Goal: Book appointment/travel/reservation

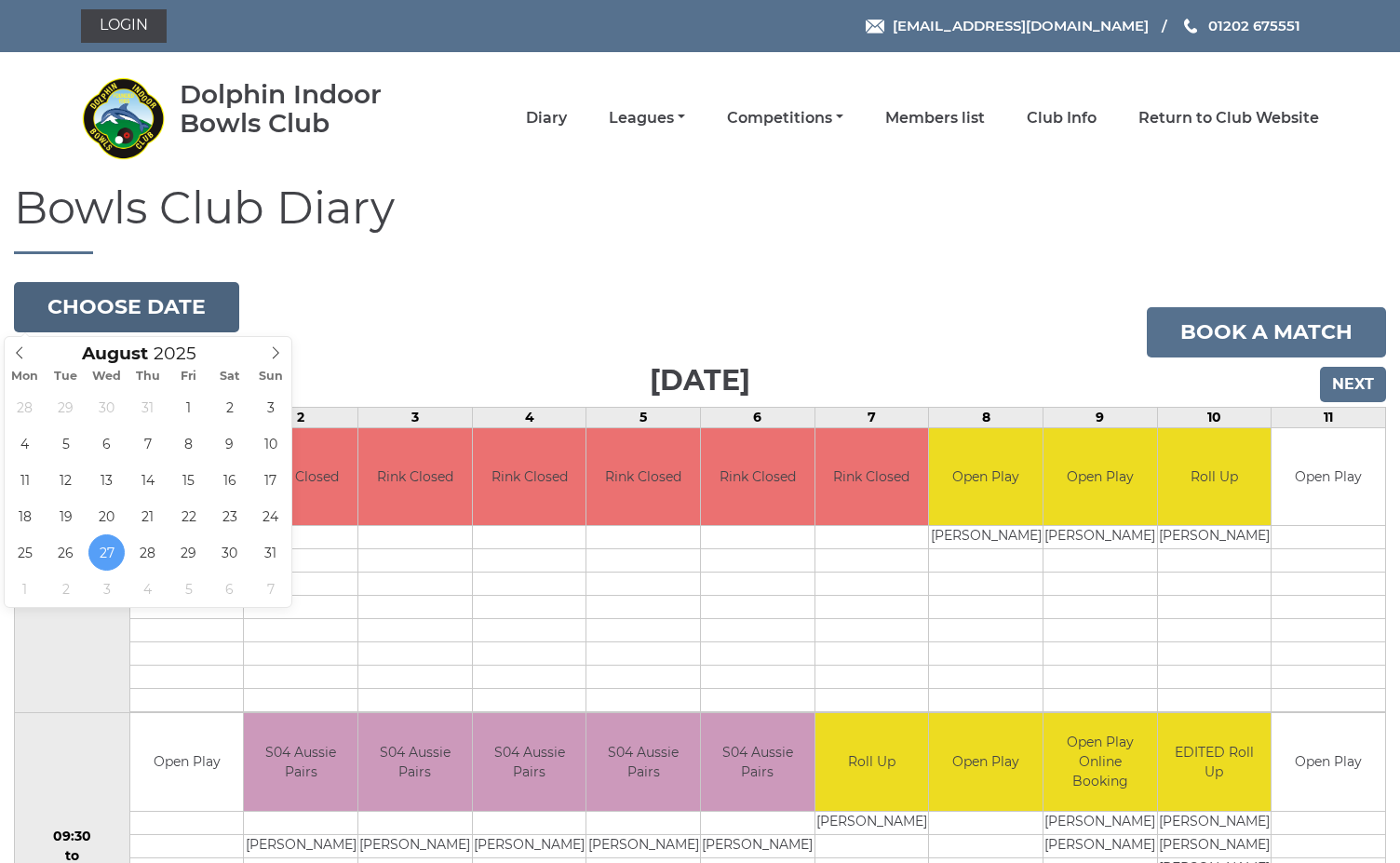
click at [187, 315] on button "Choose date" at bounding box center [126, 307] width 225 height 50
type input "2025-08-28"
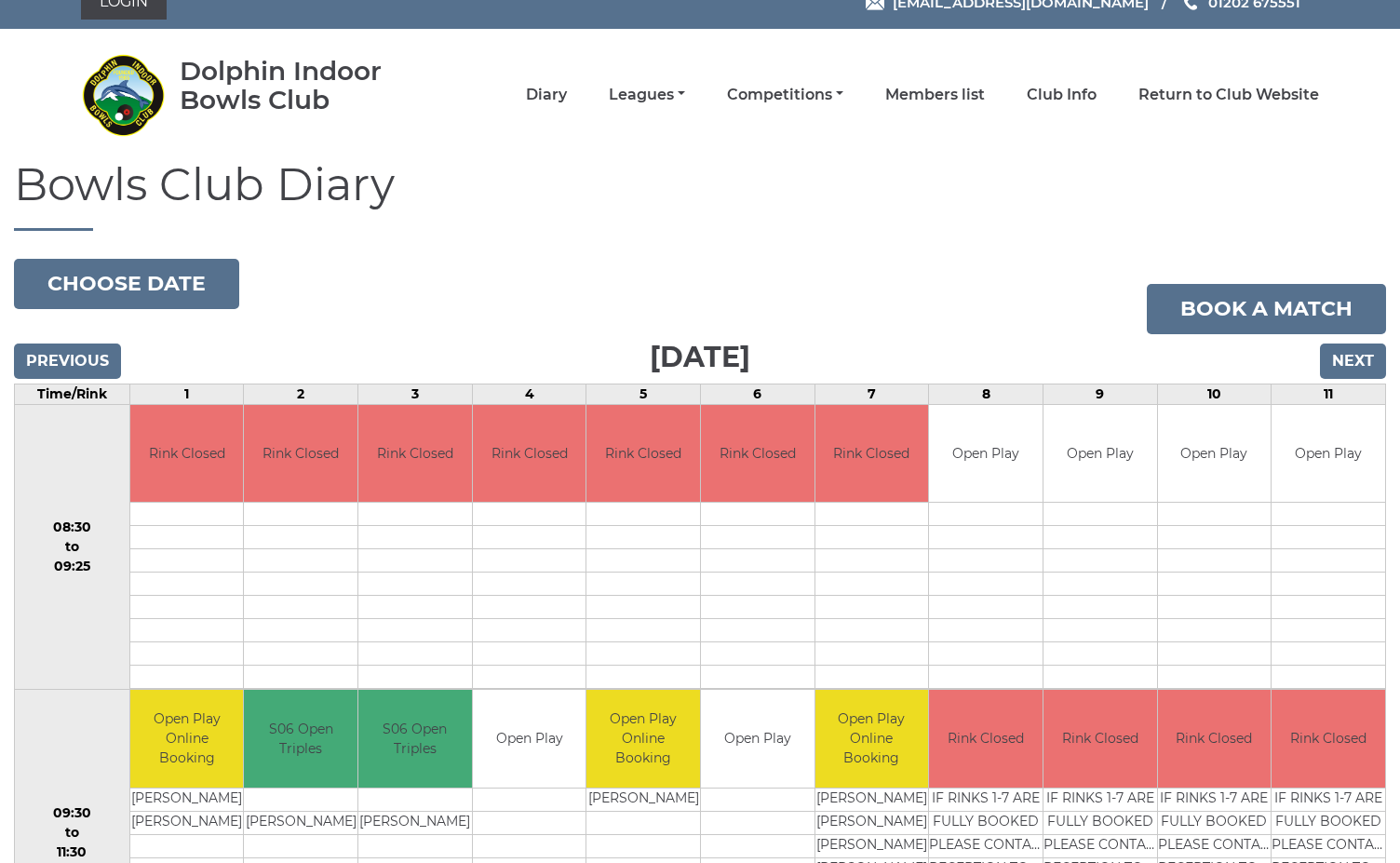
scroll to position [21, 0]
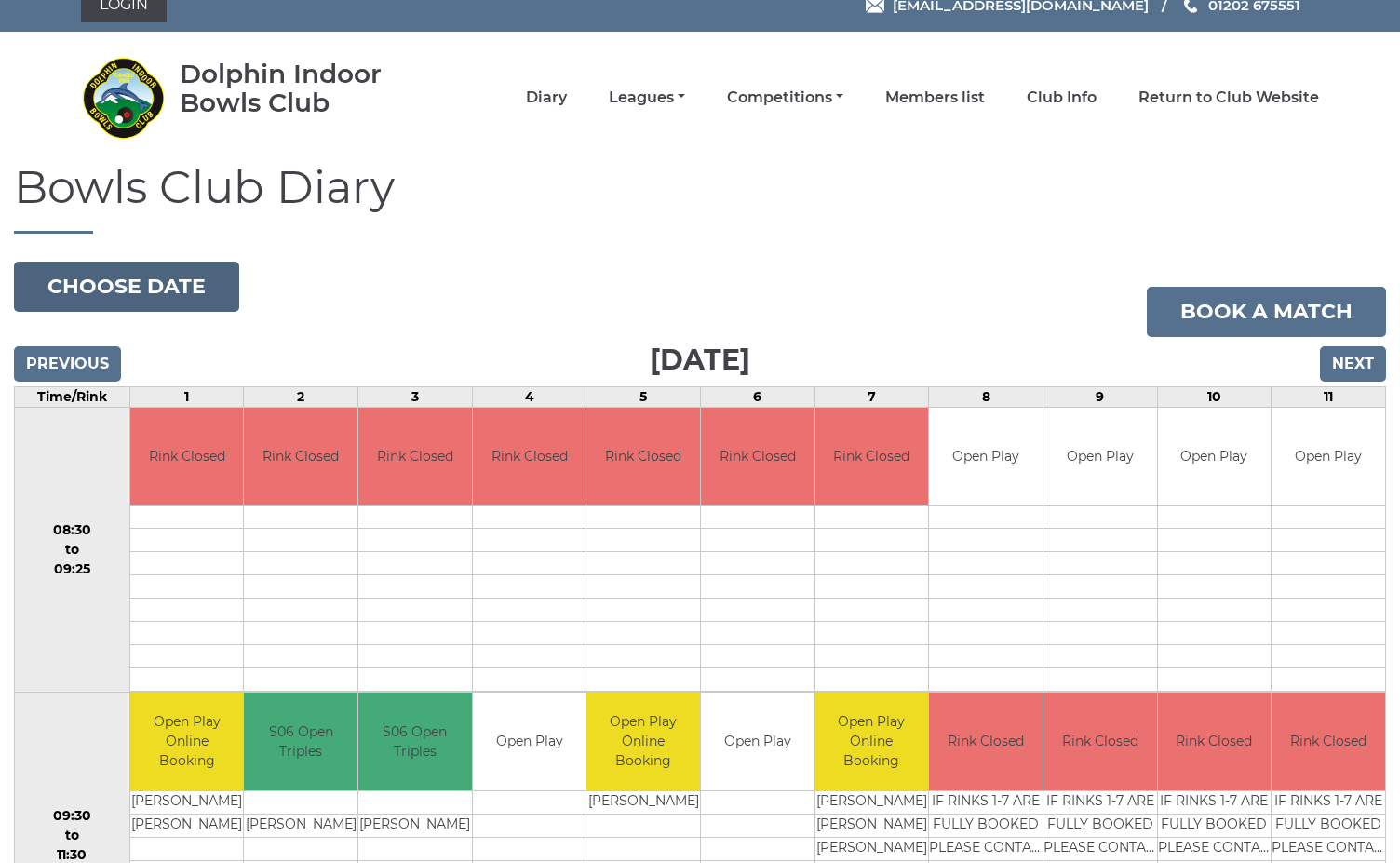
click at [131, 275] on button "Choose date" at bounding box center [126, 286] width 225 height 50
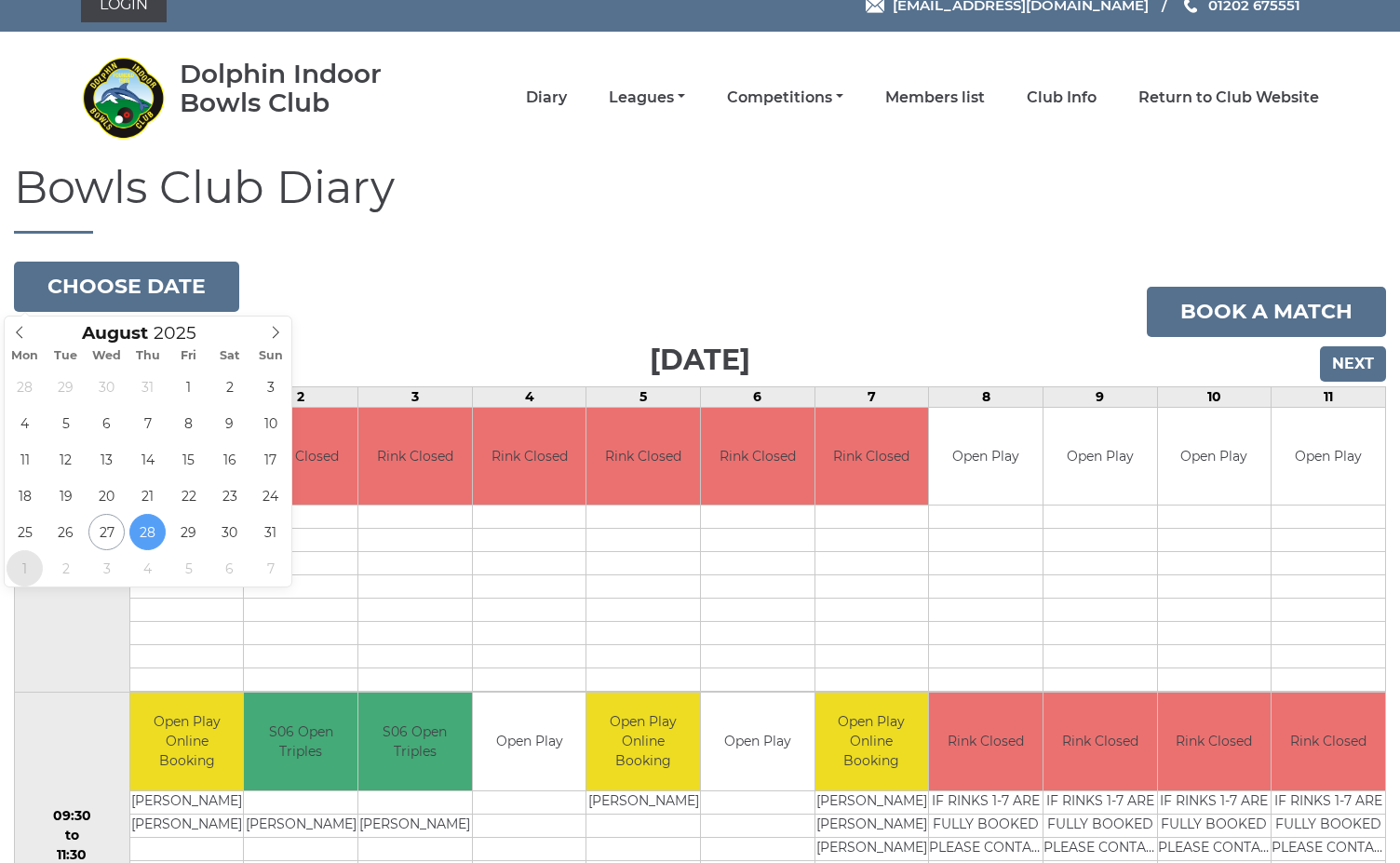
type input "[DATE]"
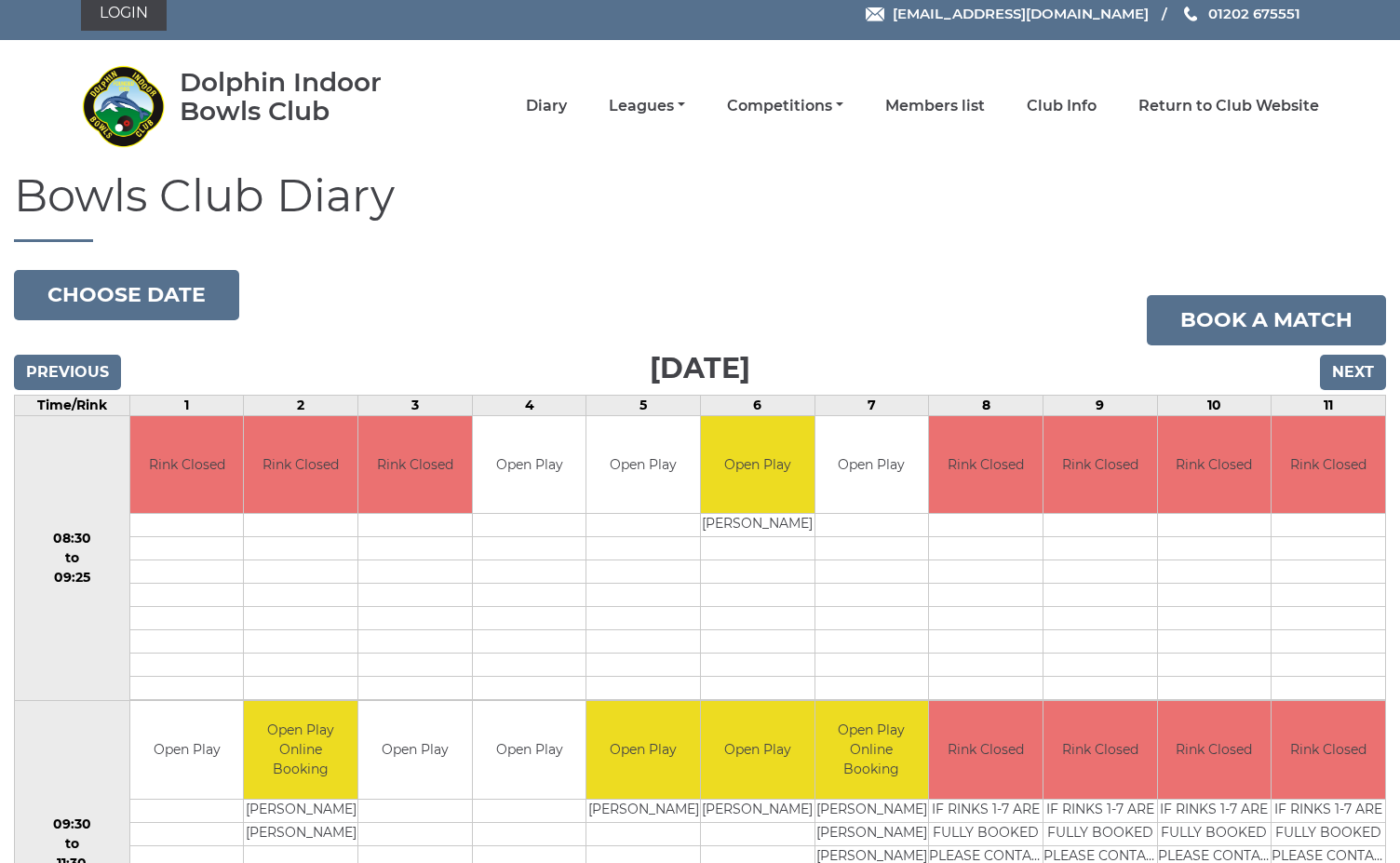
scroll to position [12, 0]
click at [1351, 362] on input "Next" at bounding box center [1353, 373] width 66 height 35
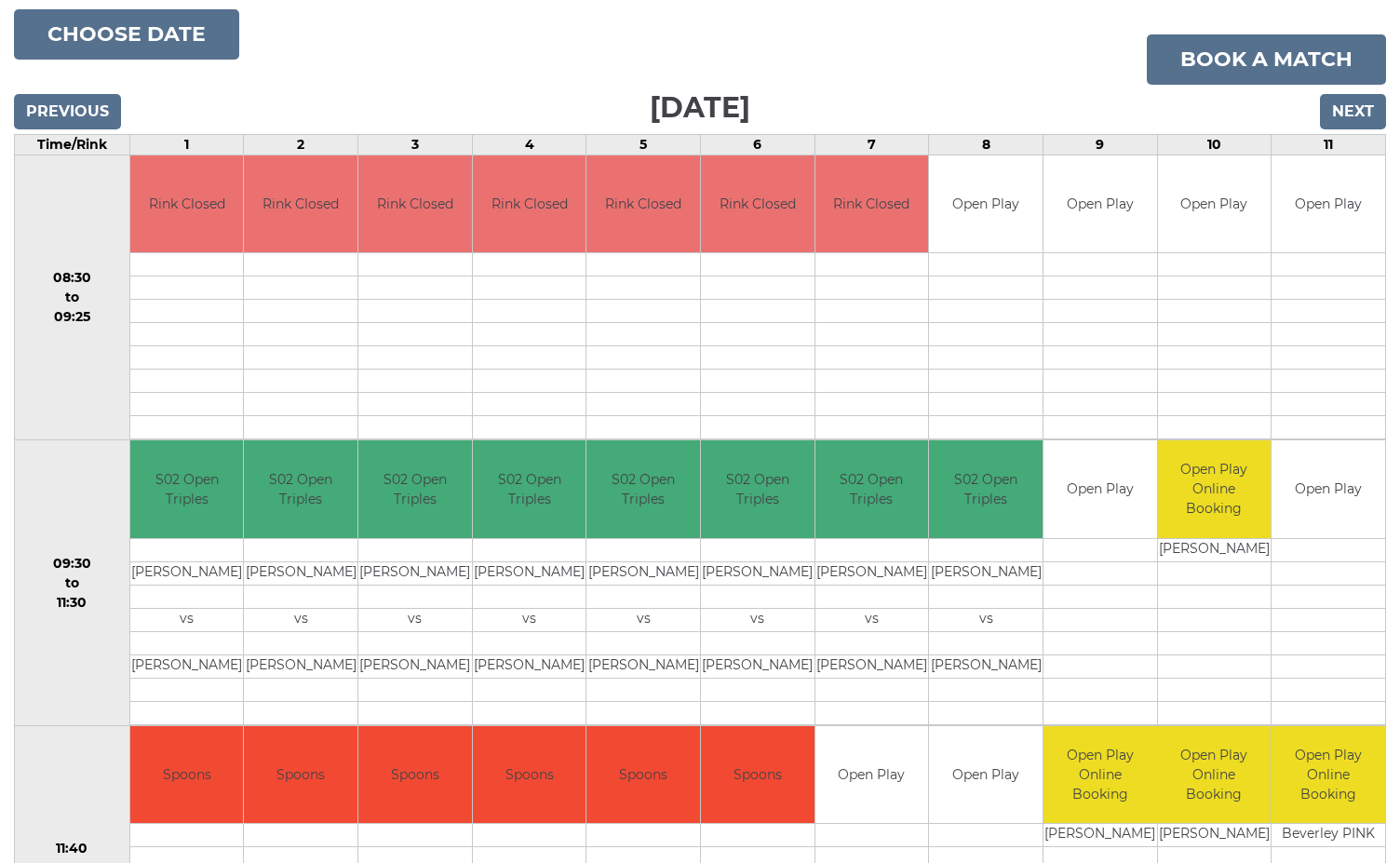
scroll to position [270, 0]
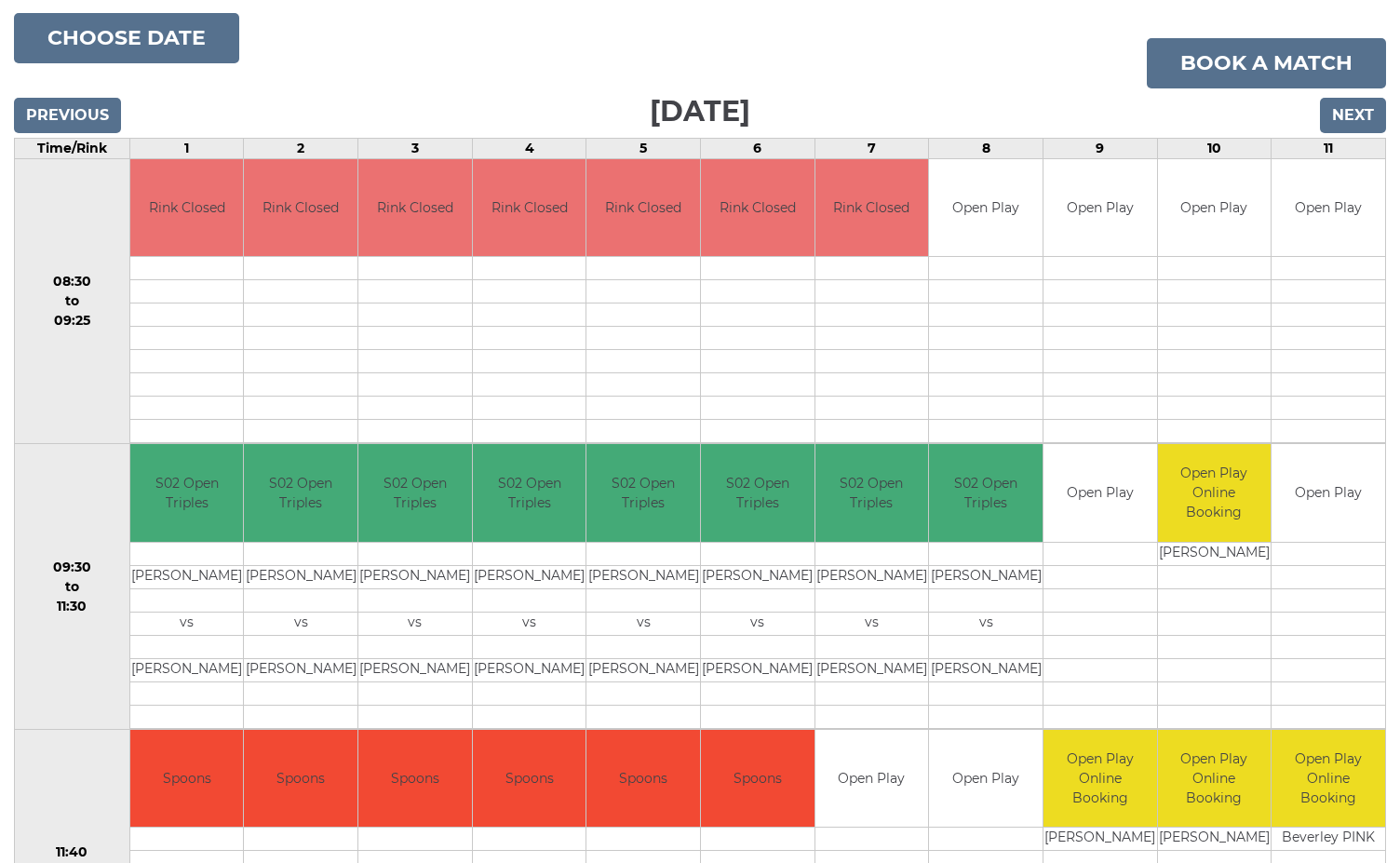
click at [1359, 113] on input "Next" at bounding box center [1353, 115] width 66 height 35
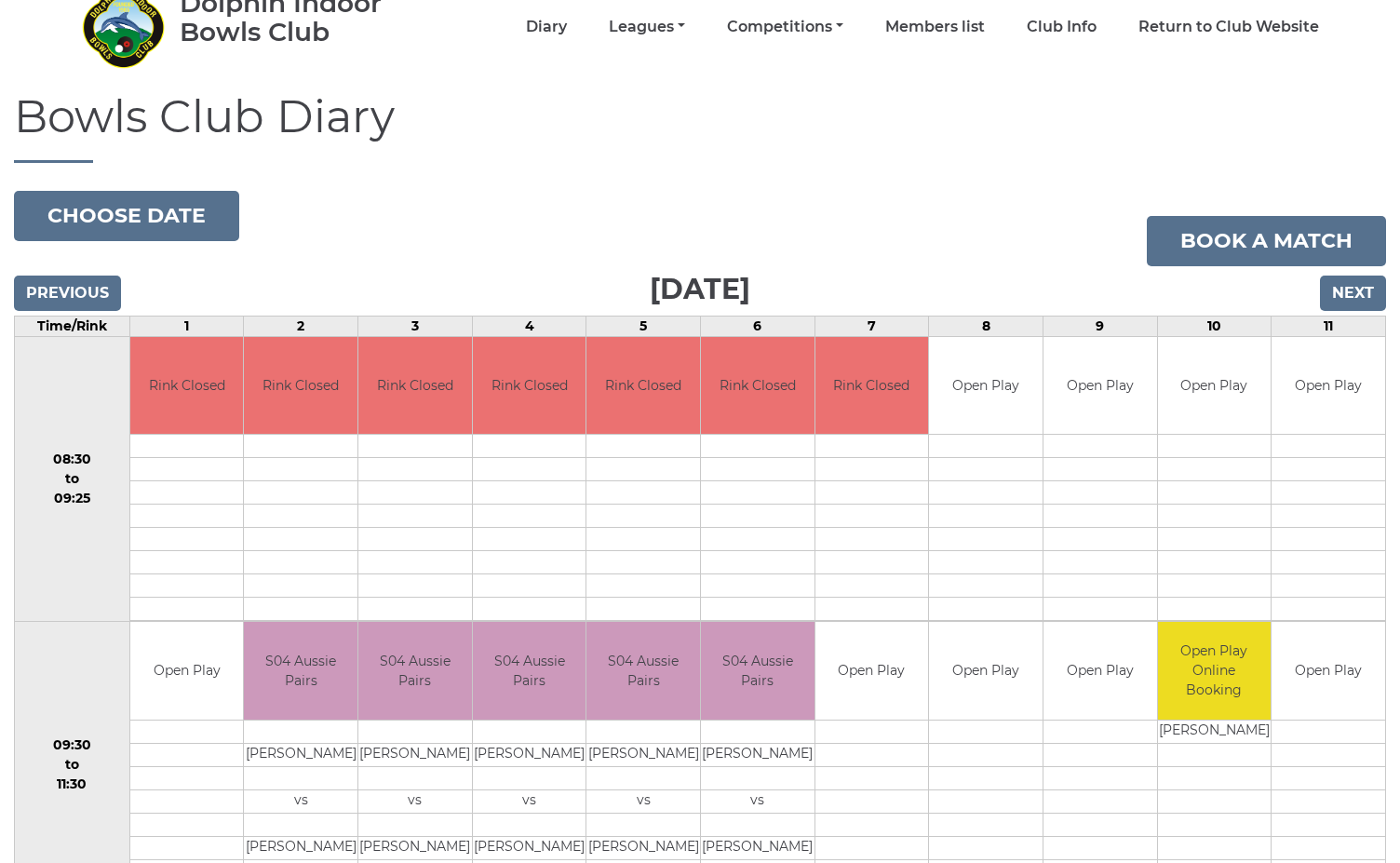
scroll to position [89, 0]
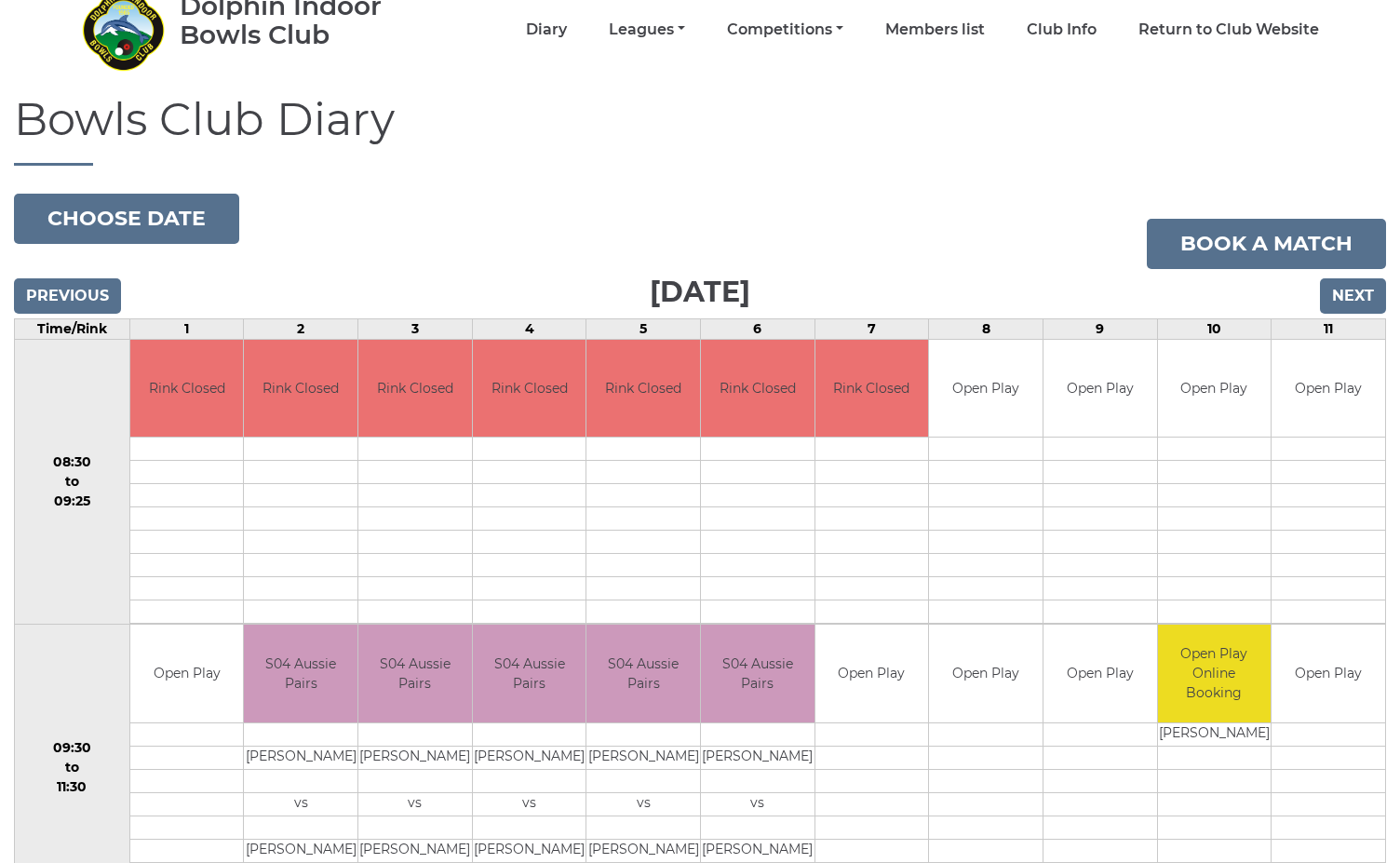
click at [1357, 292] on input "Next" at bounding box center [1353, 296] width 66 height 35
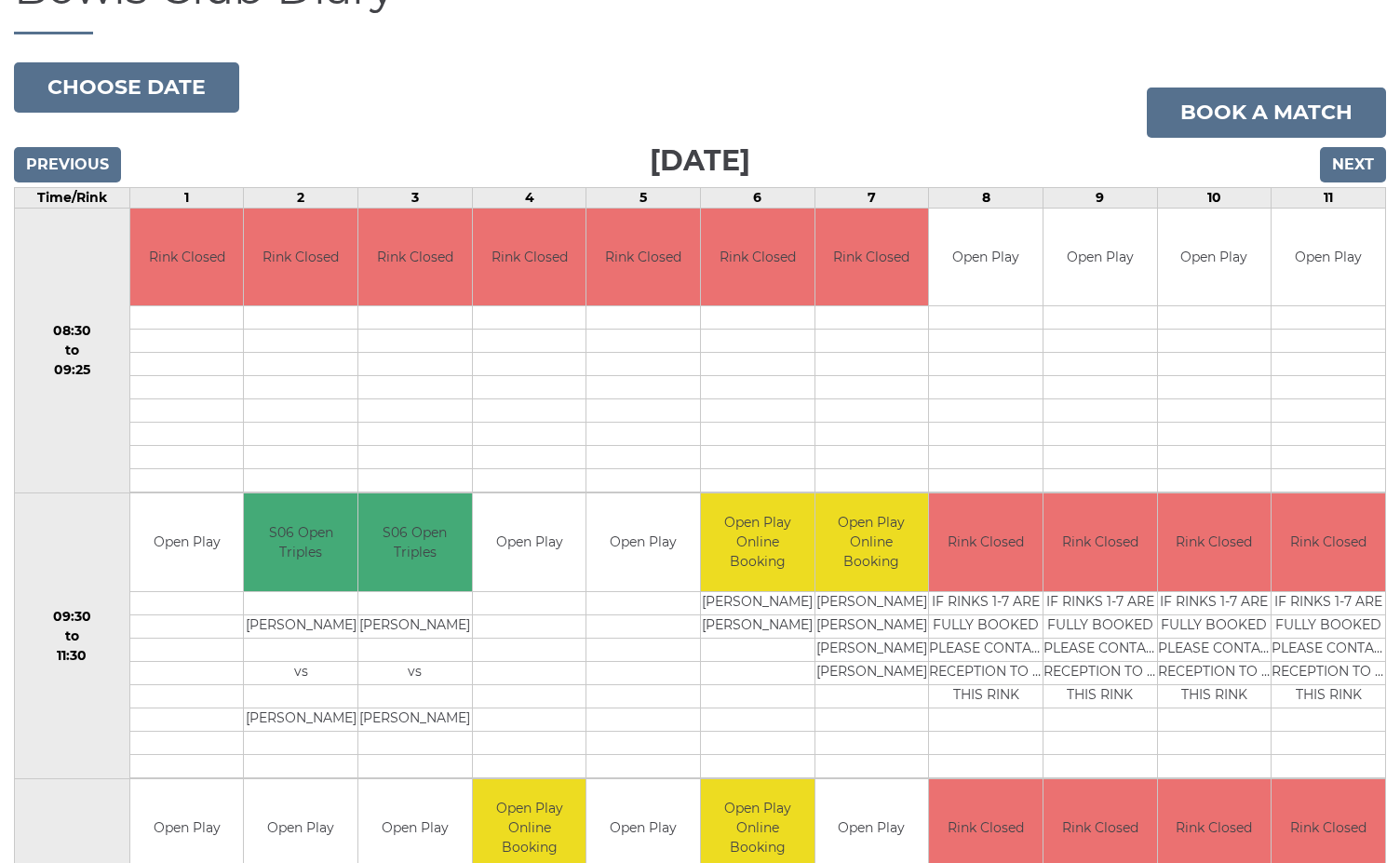
scroll to position [217, 0]
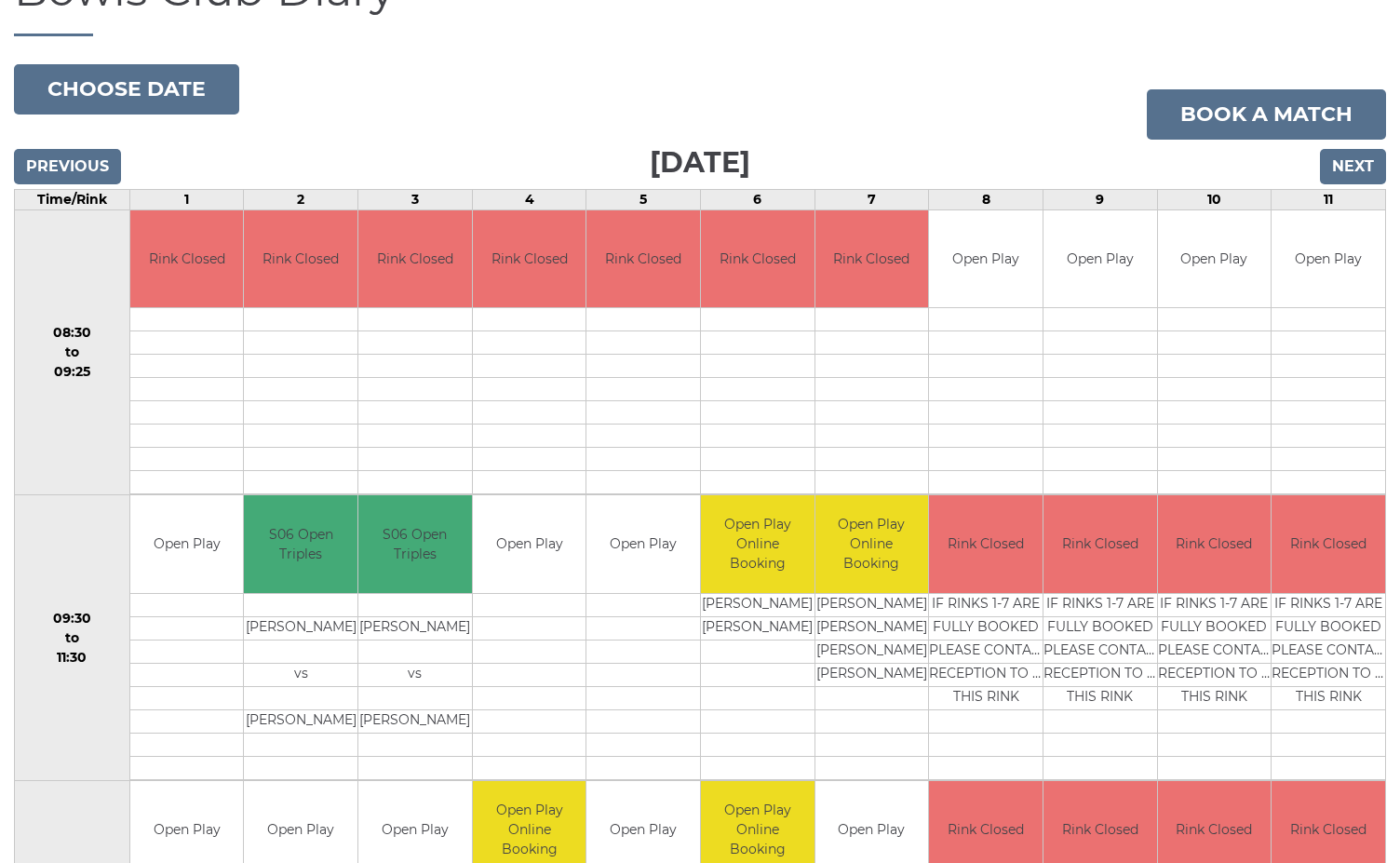
click at [1353, 161] on input "Next" at bounding box center [1353, 166] width 66 height 35
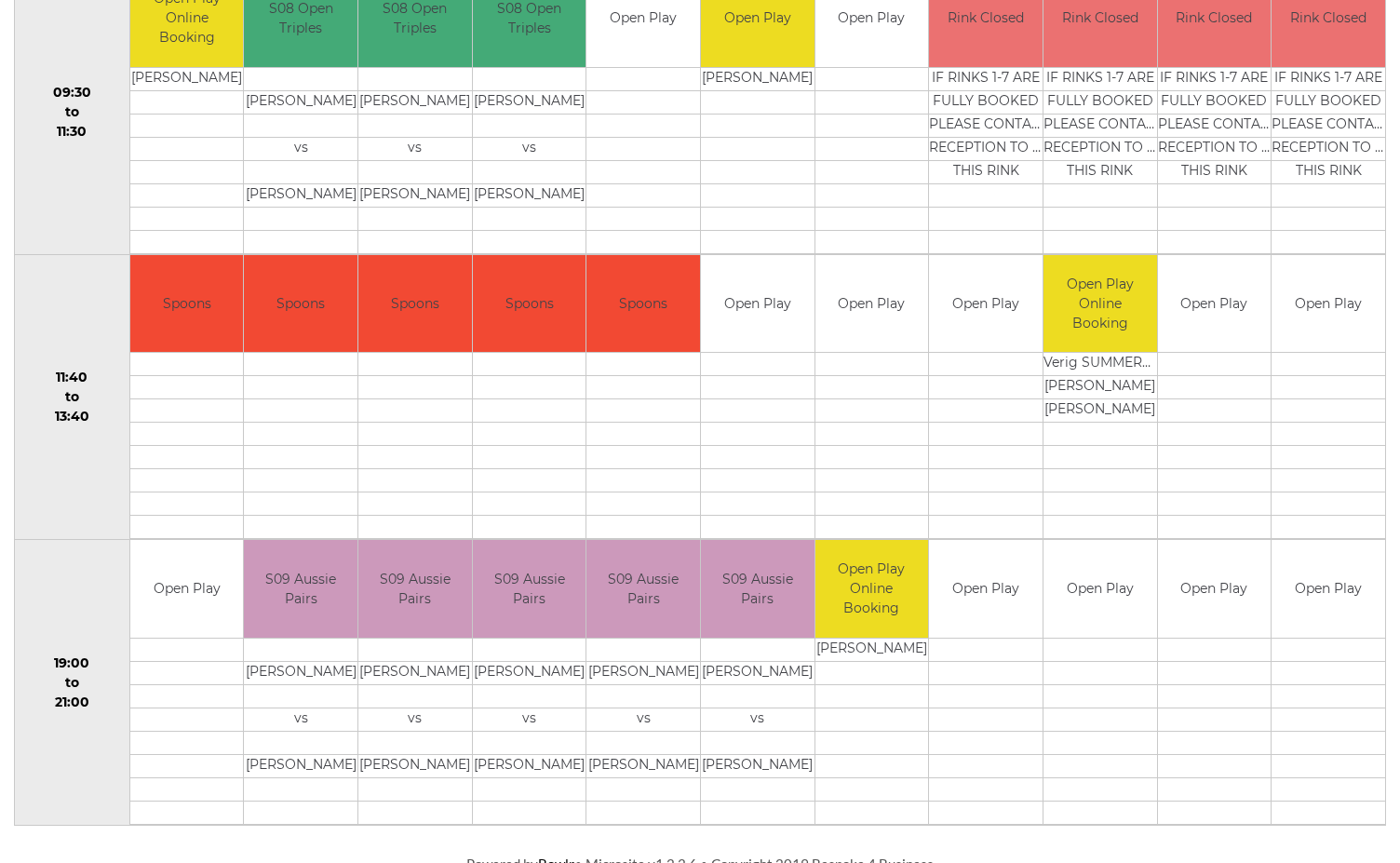
scroll to position [741, 0]
